Goal: Transaction & Acquisition: Purchase product/service

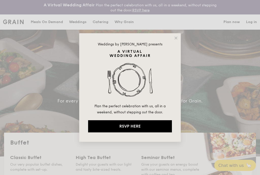
select select
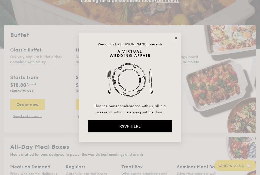
click at [176, 39] on icon at bounding box center [175, 38] width 3 height 3
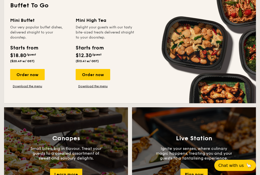
scroll to position [475, 0]
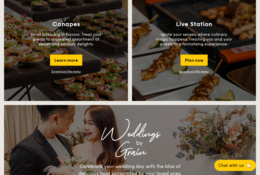
click at [67, 71] on link "Download the menu" at bounding box center [65, 72] width 29 height 4
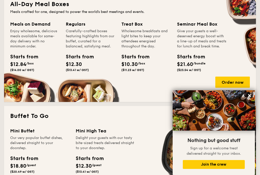
scroll to position [252, 0]
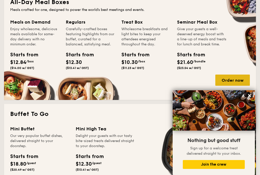
click at [223, 80] on div "Order now" at bounding box center [232, 80] width 34 height 11
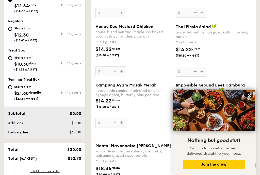
scroll to position [222, 0]
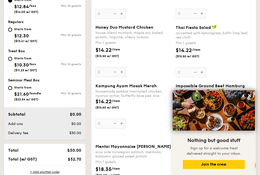
click at [52, 123] on div "$0.00" at bounding box center [67, 123] width 31 height 5
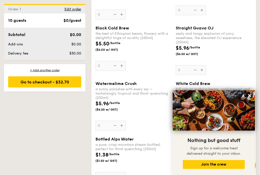
scroll to position [809, 0]
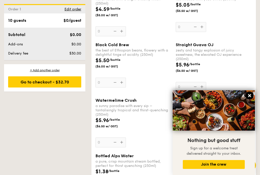
click at [249, 95] on icon at bounding box center [249, 95] width 3 height 3
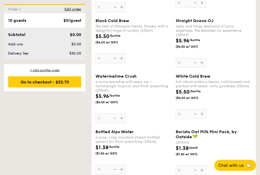
scroll to position [835, 0]
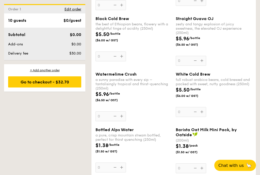
click at [215, 16] on div "Straight Guava OJ" at bounding box center [213, 18] width 76 height 5
click at [206, 56] on input "0" at bounding box center [190, 61] width 30 height 10
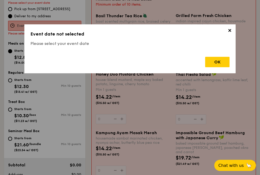
scroll to position [150, 0]
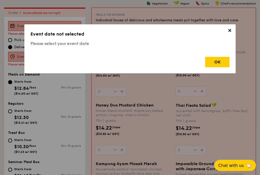
click at [229, 32] on span "✕" at bounding box center [229, 31] width 7 height 7
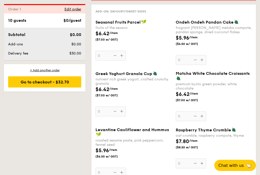
scroll to position [427, 0]
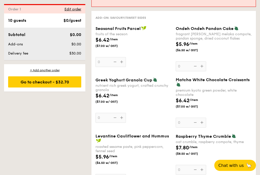
click at [186, 134] on span "Raspberry Thyme Crumble" at bounding box center [202, 136] width 55 height 5
click at [186, 165] on input "0" at bounding box center [190, 170] width 30 height 10
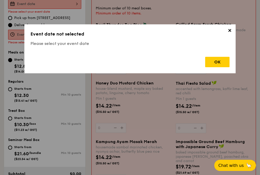
scroll to position [150, 0]
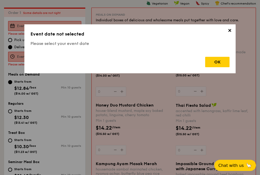
click at [228, 30] on span "✕" at bounding box center [229, 31] width 7 height 7
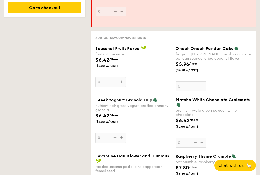
scroll to position [402, 0]
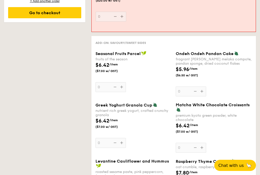
select select
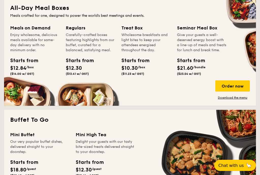
scroll to position [236, 0]
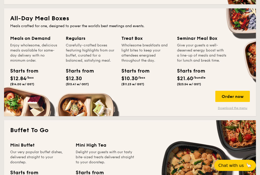
click at [226, 108] on link "Download the menu" at bounding box center [232, 108] width 34 height 4
